Goal: Book appointment/travel/reservation

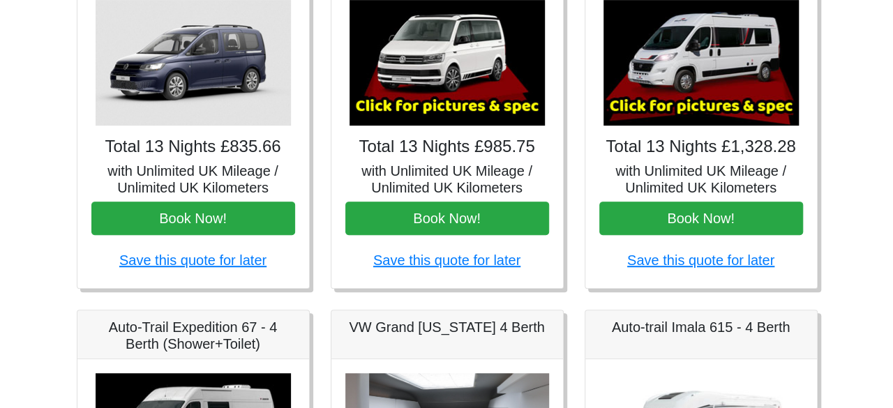
scroll to position [279, 0]
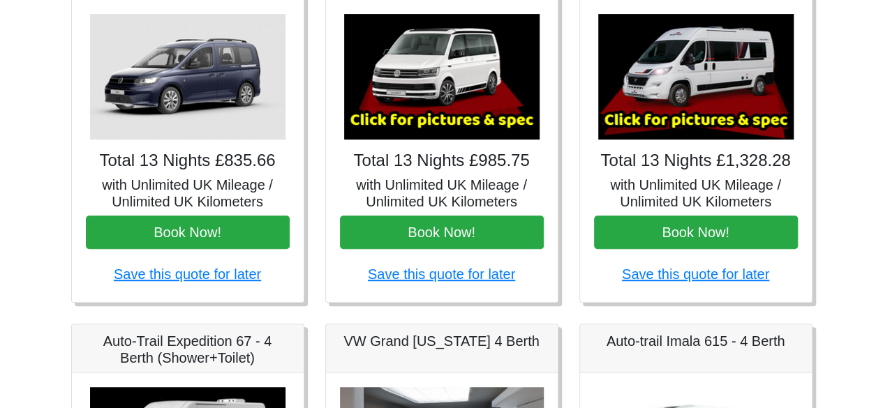
click at [678, 75] on img at bounding box center [695, 77] width 195 height 126
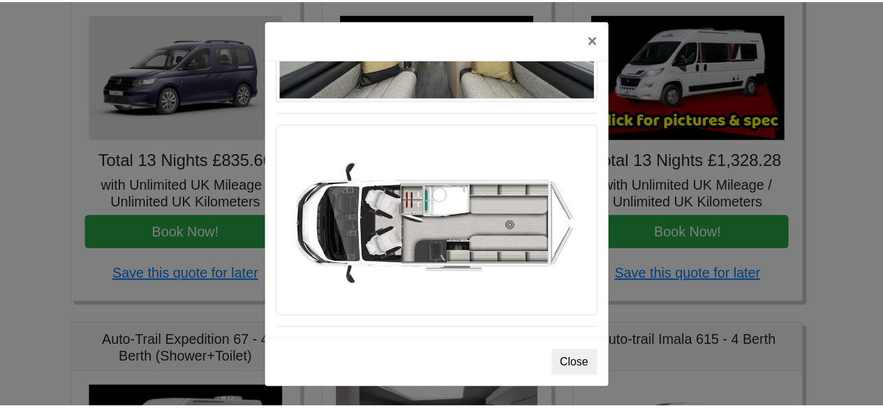
scroll to position [820, 0]
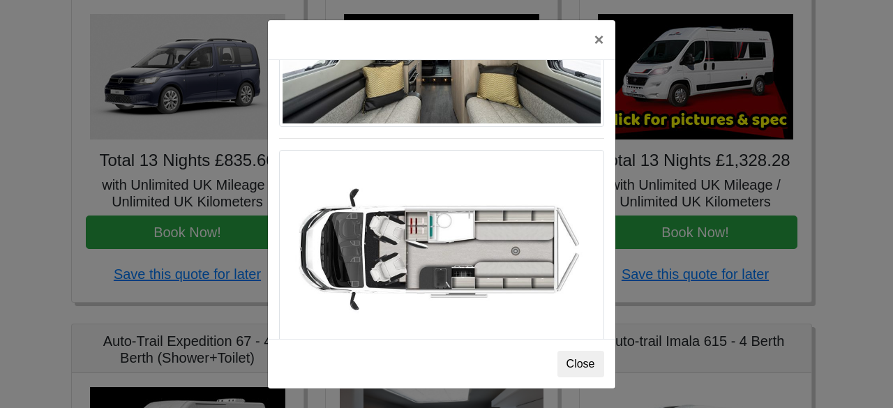
click at [444, 266] on img at bounding box center [441, 246] width 325 height 193
click at [597, 37] on button "×" at bounding box center [599, 39] width 32 height 39
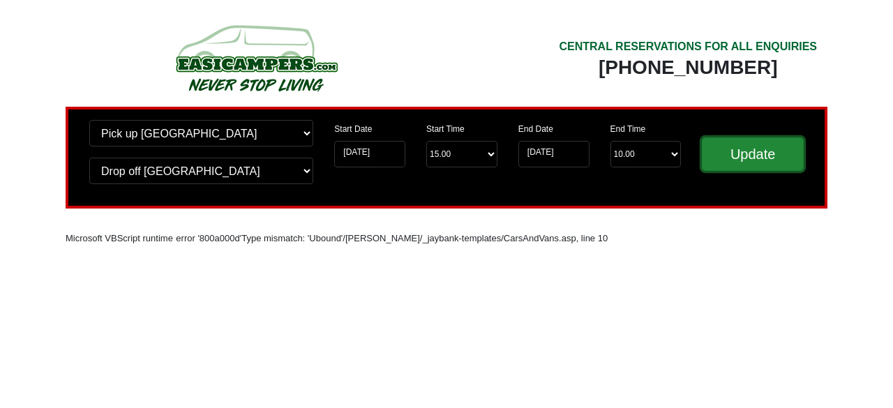
click at [754, 158] on input "Update" at bounding box center [753, 155] width 102 height 34
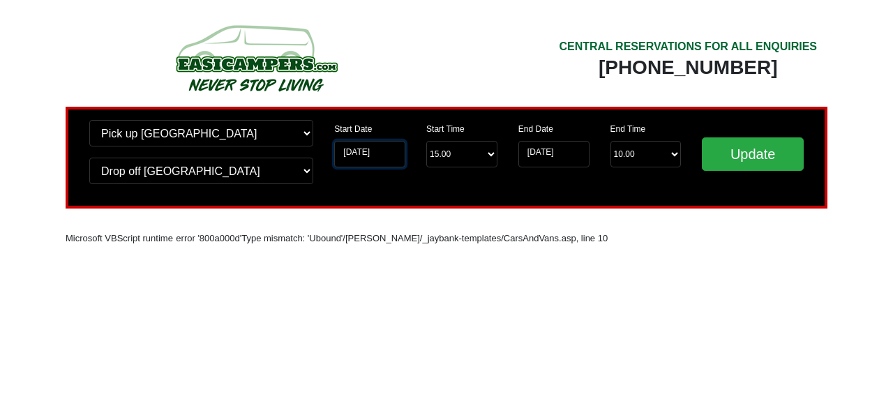
click at [394, 155] on input "[DATE]" at bounding box center [369, 154] width 71 height 27
click at [357, 125] on label "Start Date" at bounding box center [353, 129] width 38 height 13
click at [357, 141] on input "[DATE]" at bounding box center [369, 154] width 71 height 27
click at [310, 133] on select "Change pick up location? Pick up Birmingham Airport Birmingham Airport Blackbur…" at bounding box center [201, 133] width 224 height 27
click at [89, 120] on select "Change pick up location? Pick up Birmingham Airport Birmingham Airport Blackbur…" at bounding box center [201, 133] width 224 height 27
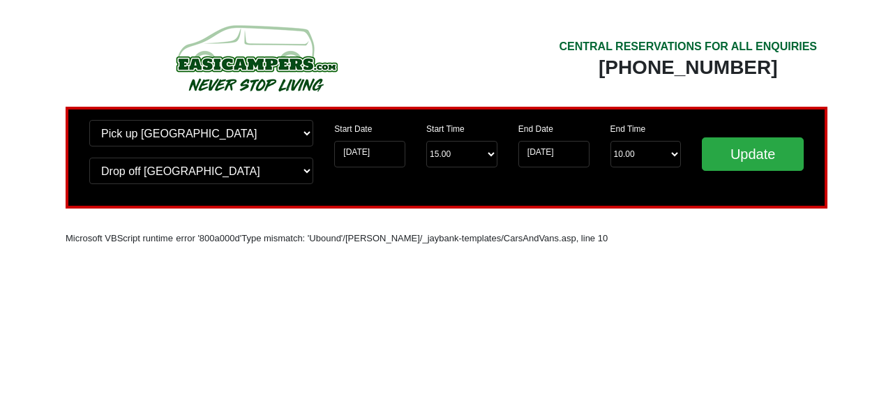
click at [377, 129] on div "Start Date 16-08-2025" at bounding box center [369, 143] width 71 height 47
click at [738, 161] on input "Update" at bounding box center [753, 155] width 102 height 34
click at [376, 153] on input "[DATE]" at bounding box center [369, 154] width 71 height 27
